Goal: Find contact information: Find contact information

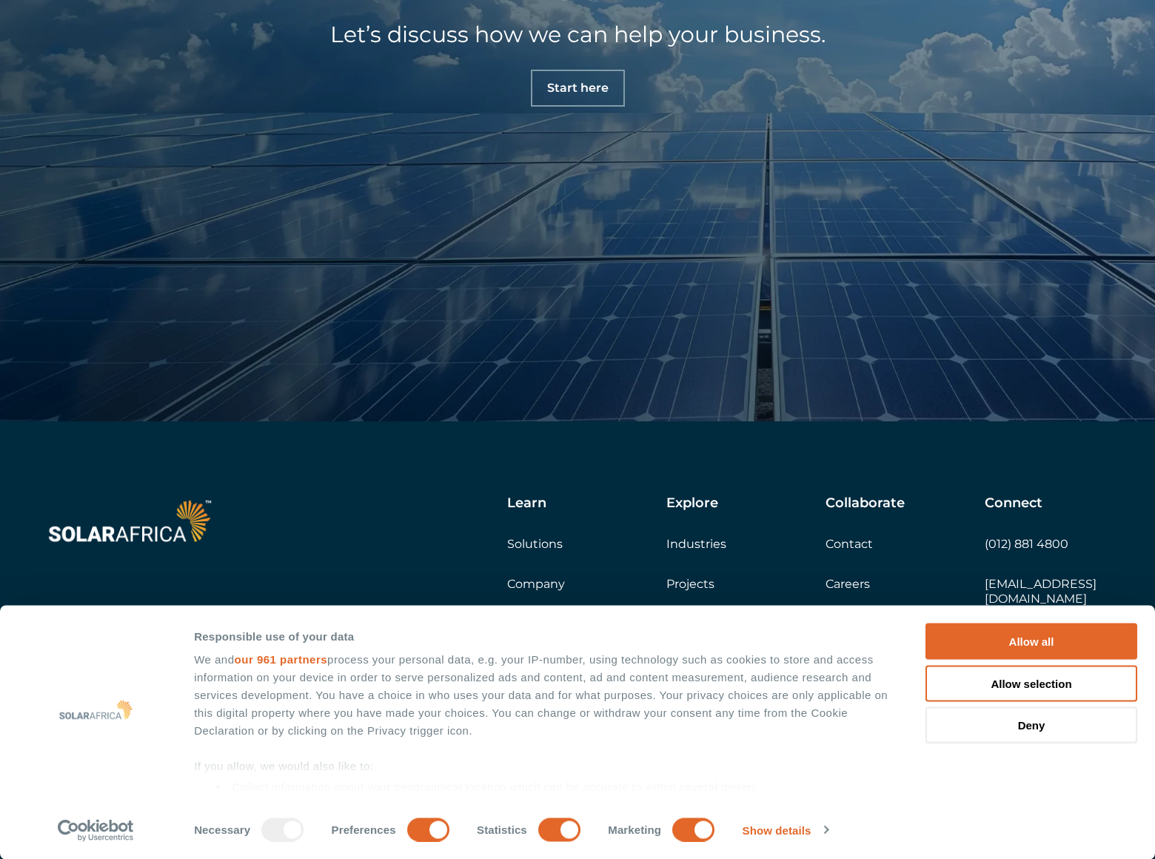
scroll to position [6345, 0]
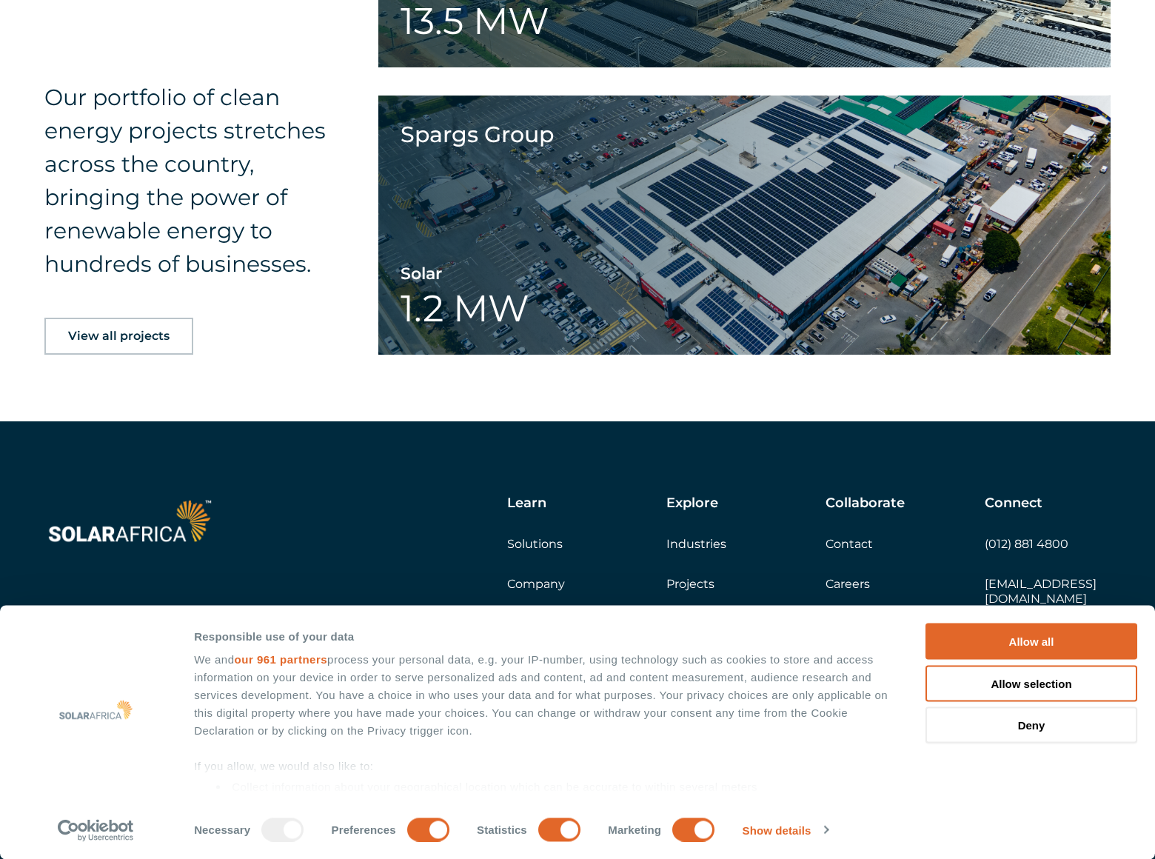
scroll to position [3348, 0]
